Goal: Transaction & Acquisition: Download file/media

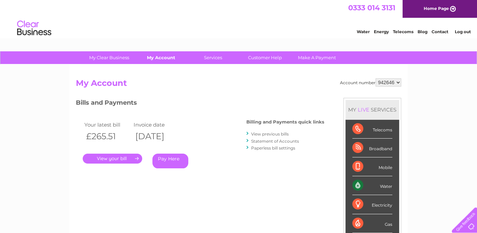
click at [156, 56] on link "My Account" at bounding box center [161, 57] width 56 height 13
click at [112, 156] on link "." at bounding box center [112, 158] width 59 height 10
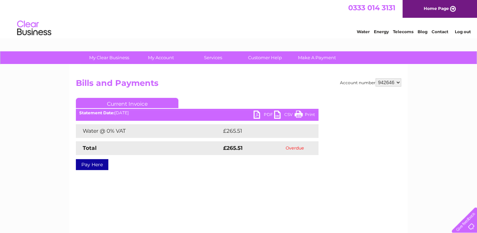
click at [256, 115] on link "PDF" at bounding box center [263, 115] width 20 height 10
